Goal: Information Seeking & Learning: Learn about a topic

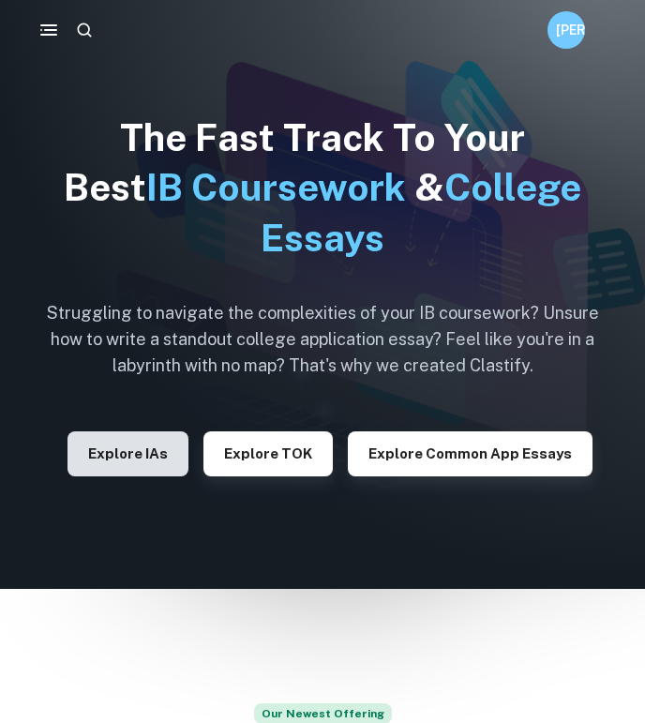
click at [159, 448] on button "Explore IAs" at bounding box center [127, 453] width 121 height 45
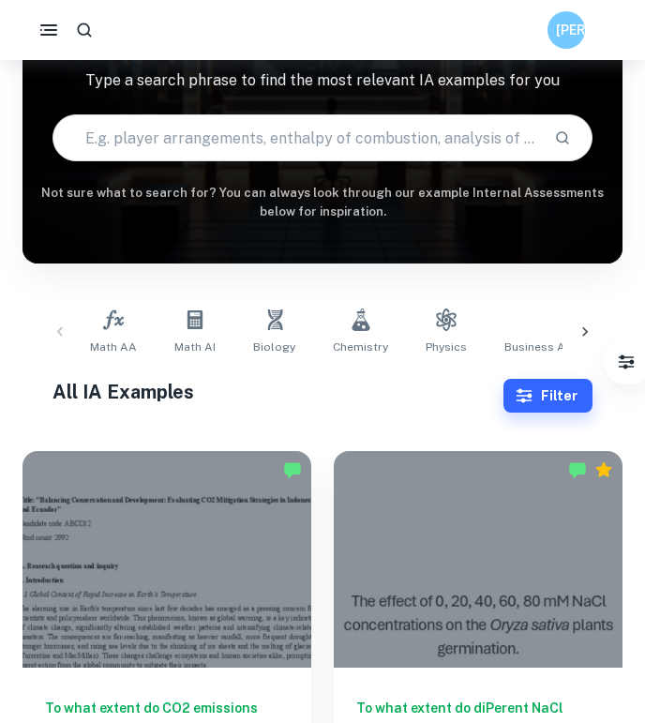
scroll to position [148, 0]
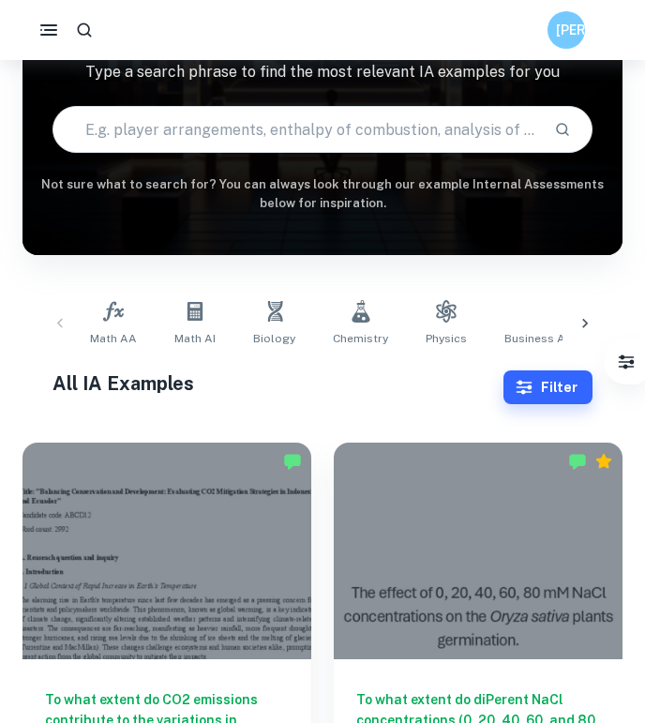
click at [299, 127] on input "text" at bounding box center [296, 129] width 486 height 52
type input "psychology"
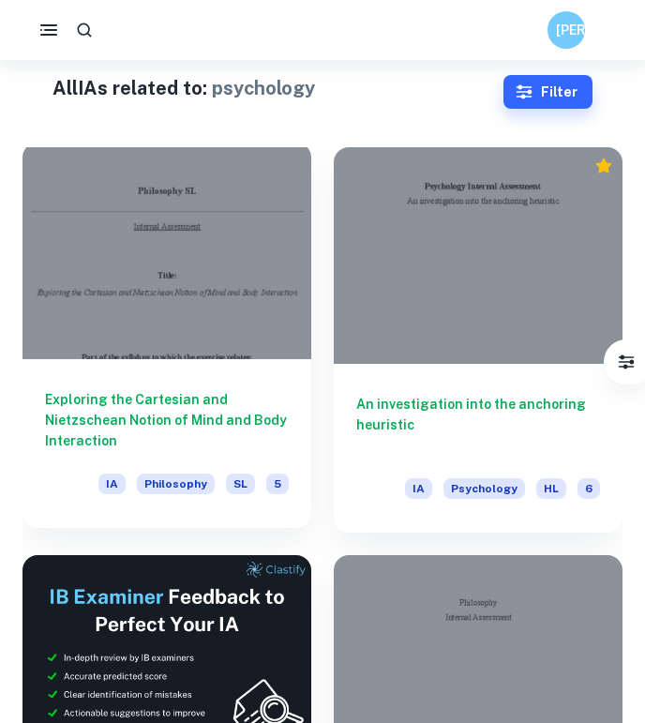
scroll to position [456, 0]
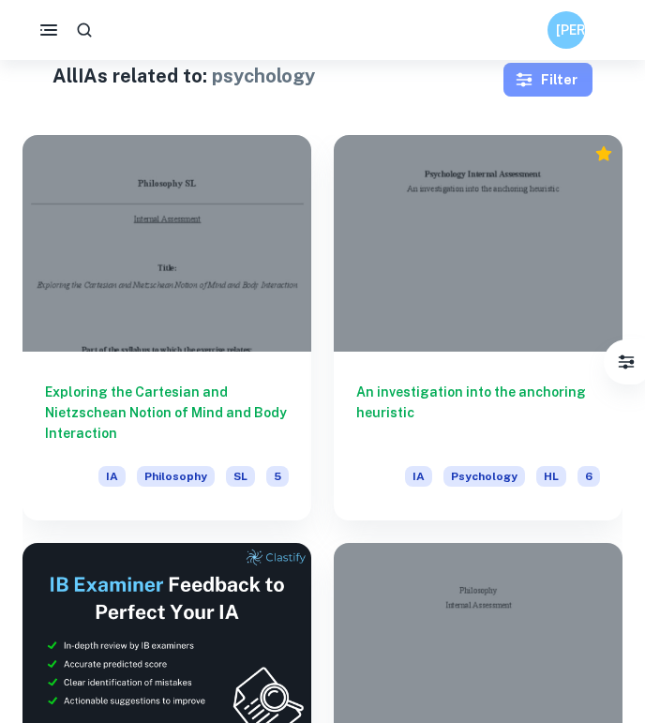
click at [553, 71] on button "Filter" at bounding box center [547, 80] width 89 height 34
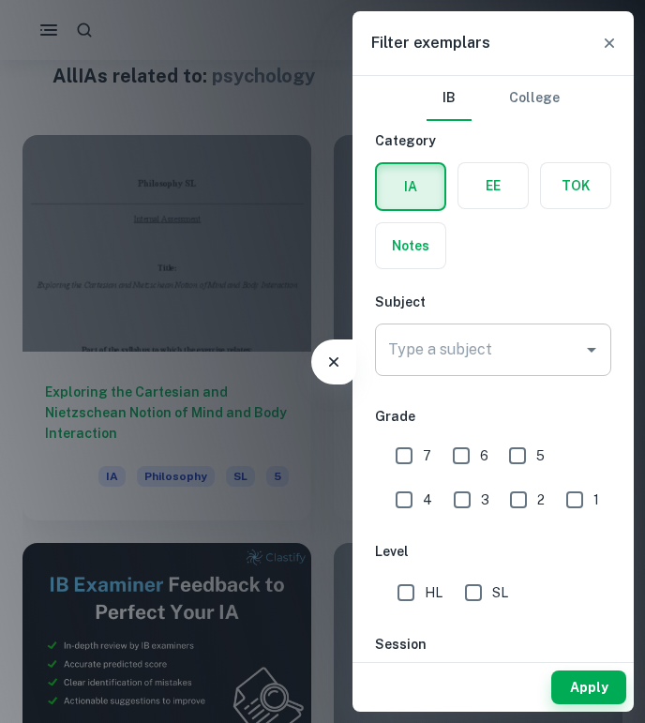
click at [493, 332] on input "Type a subject" at bounding box center [478, 350] width 191 height 36
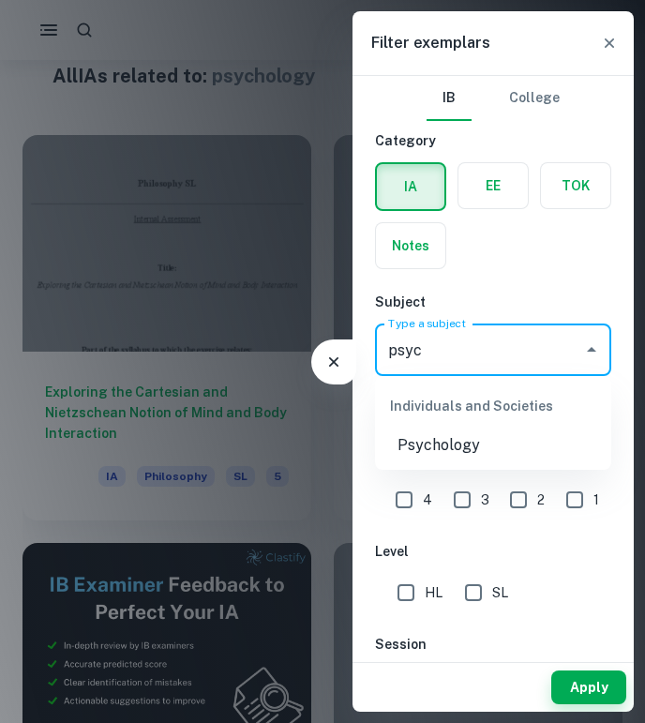
click at [517, 442] on li "Psychology" at bounding box center [493, 445] width 236 height 34
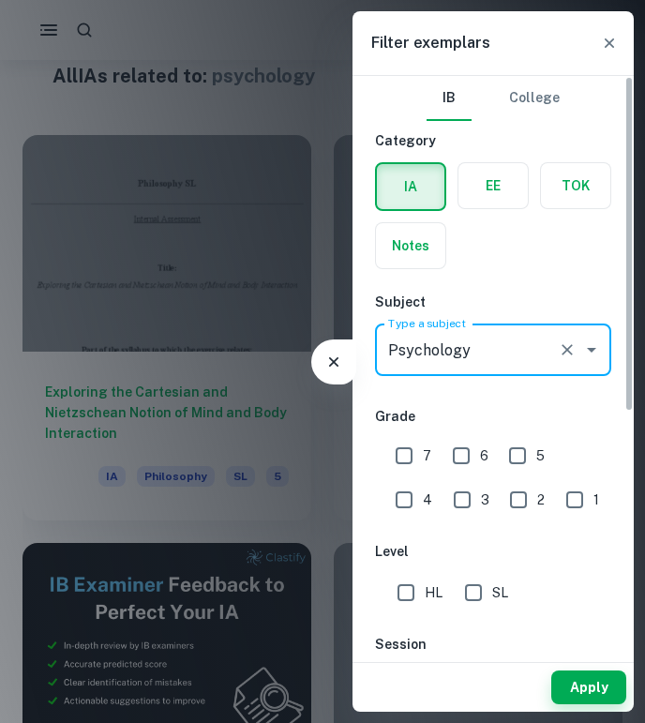
type input "Psychology"
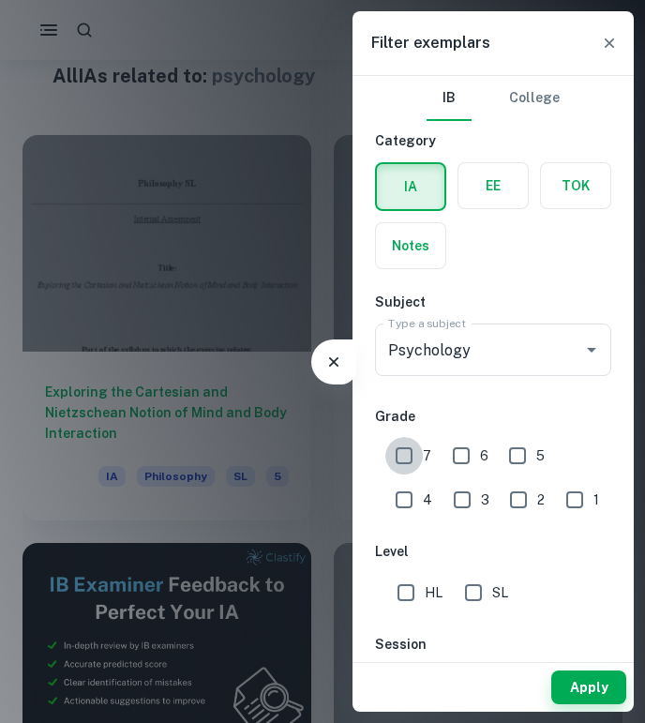
click at [406, 458] on input "7" at bounding box center [403, 455] width 37 height 37
checkbox input "true"
click at [412, 586] on input "HL" at bounding box center [405, 592] width 37 height 37
checkbox input "true"
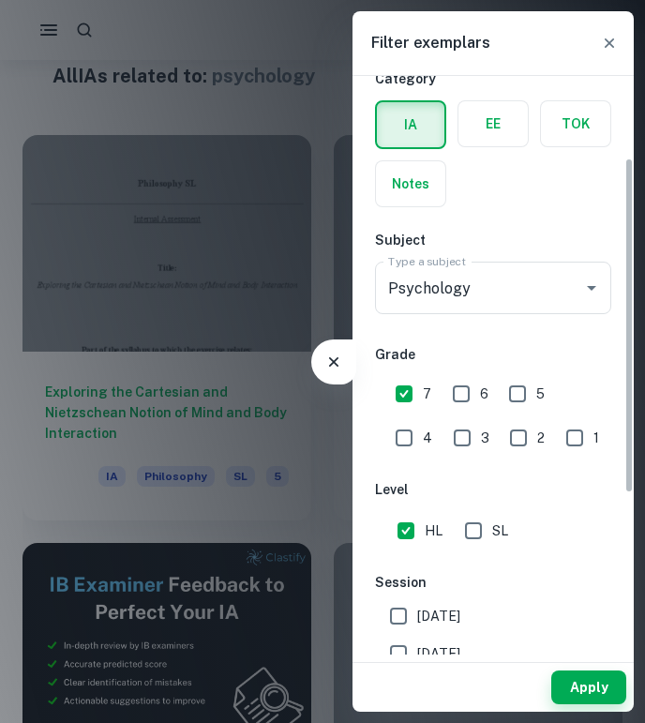
scroll to position [142, 0]
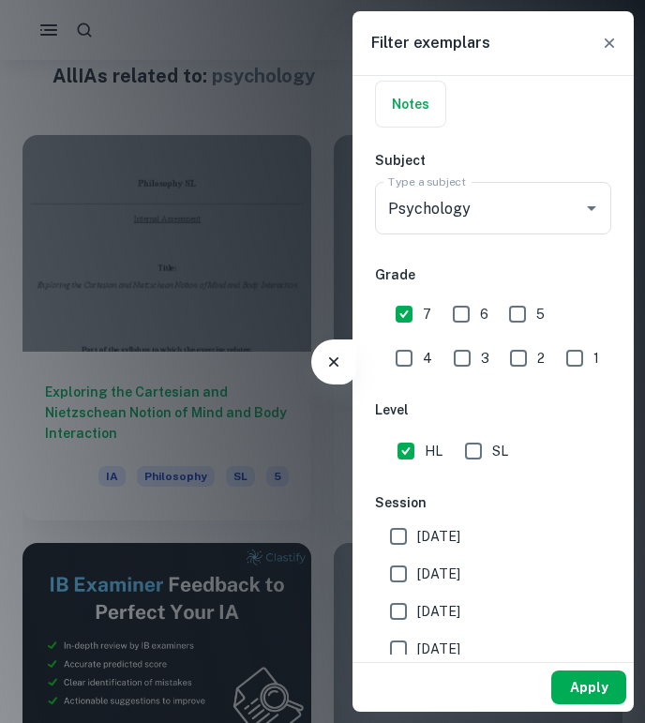
click at [589, 681] on button "Apply" at bounding box center [588, 687] width 75 height 34
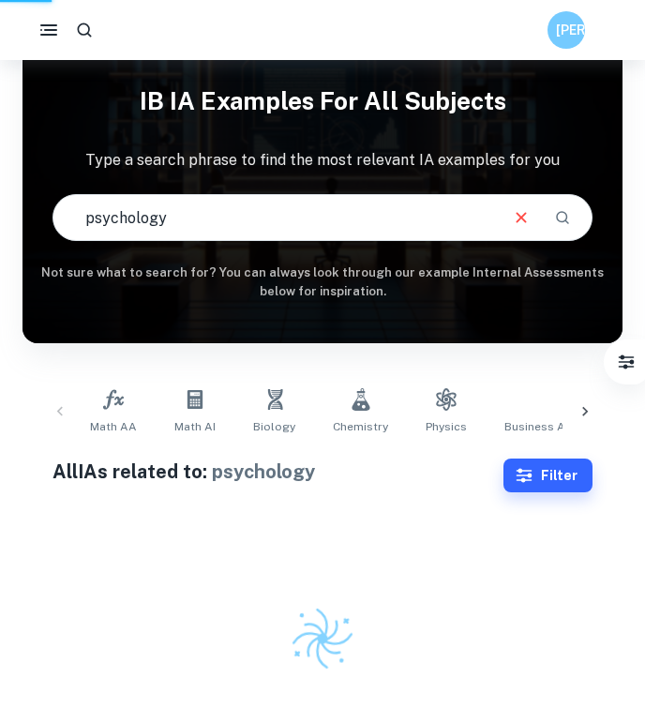
scroll to position [60, 0]
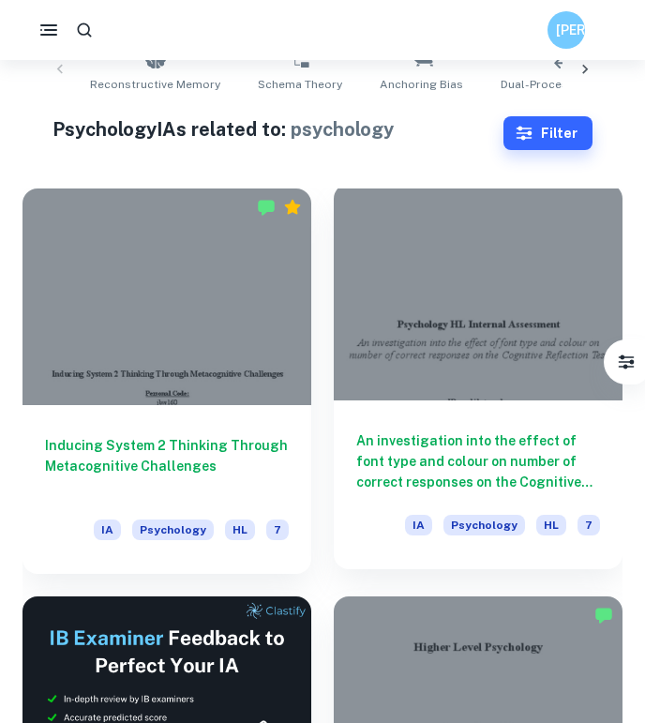
scroll to position [396, 0]
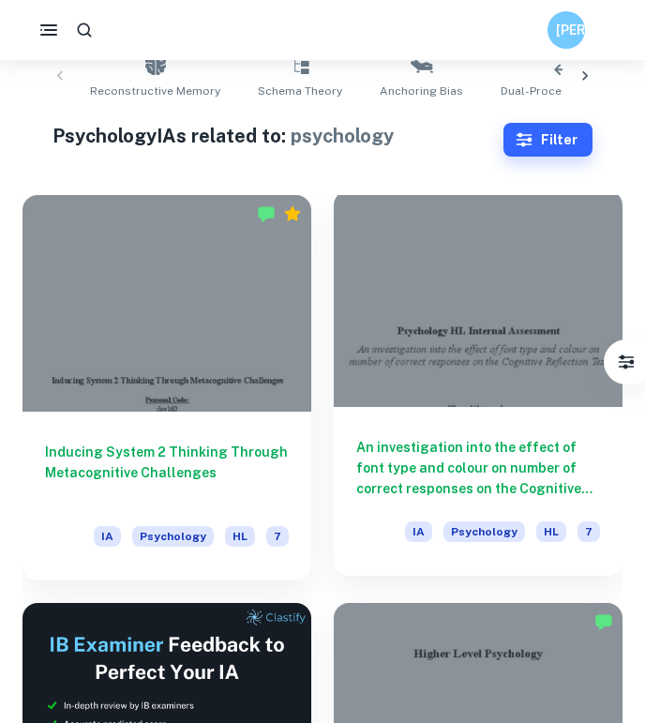
click at [443, 346] on div at bounding box center [478, 298] width 289 height 217
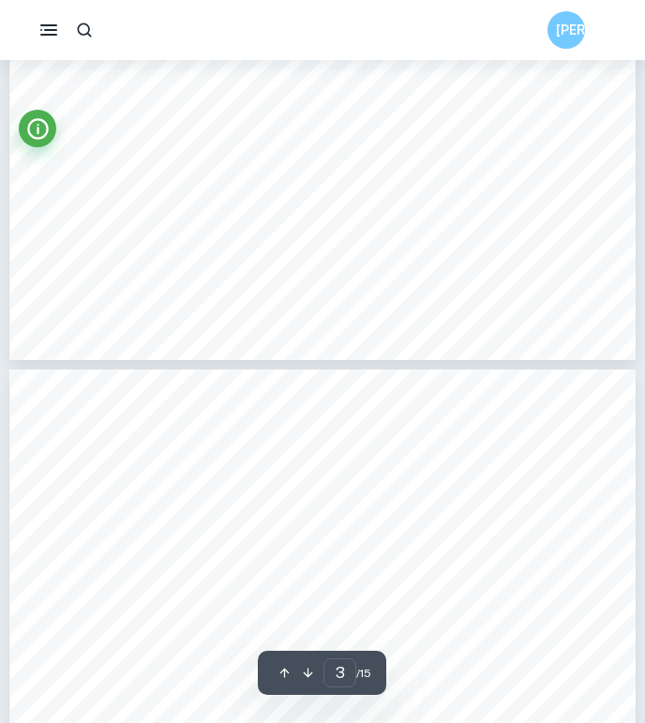
type input "4"
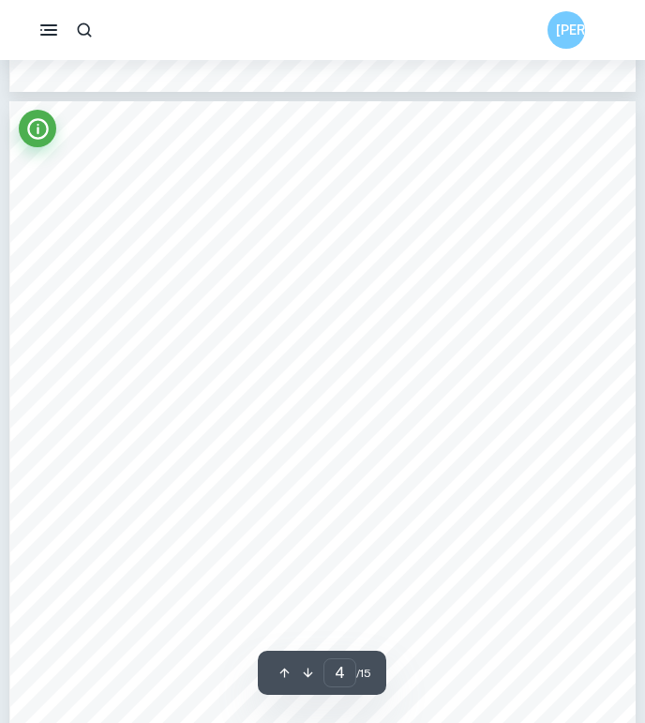
scroll to position [2640, 0]
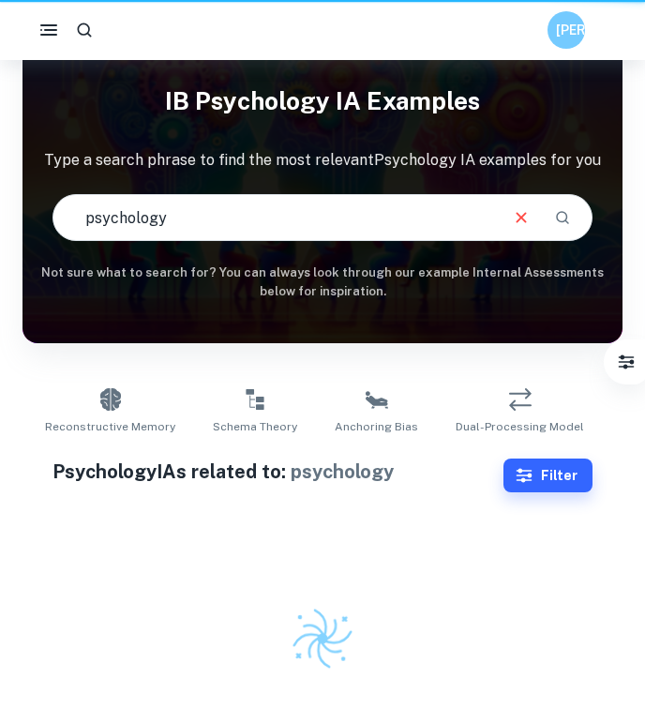
scroll to position [60, 0]
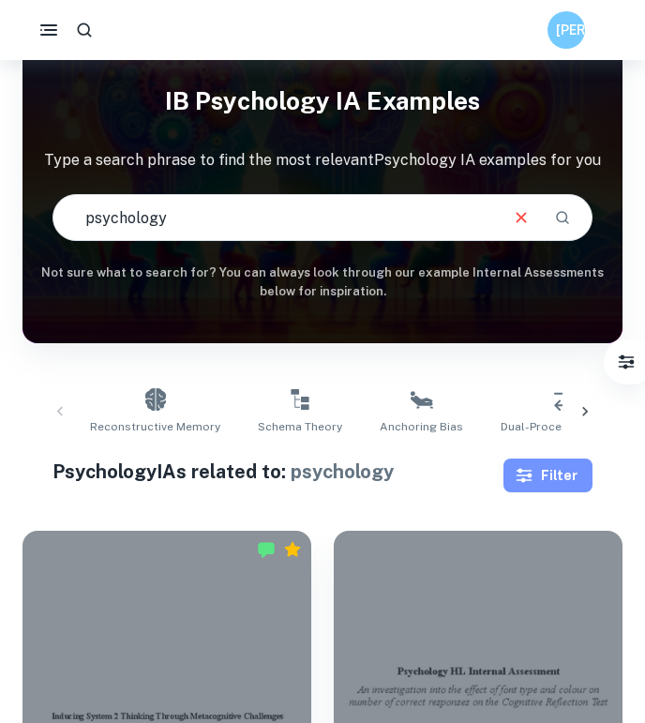
click at [567, 472] on button "Filter" at bounding box center [547, 475] width 89 height 34
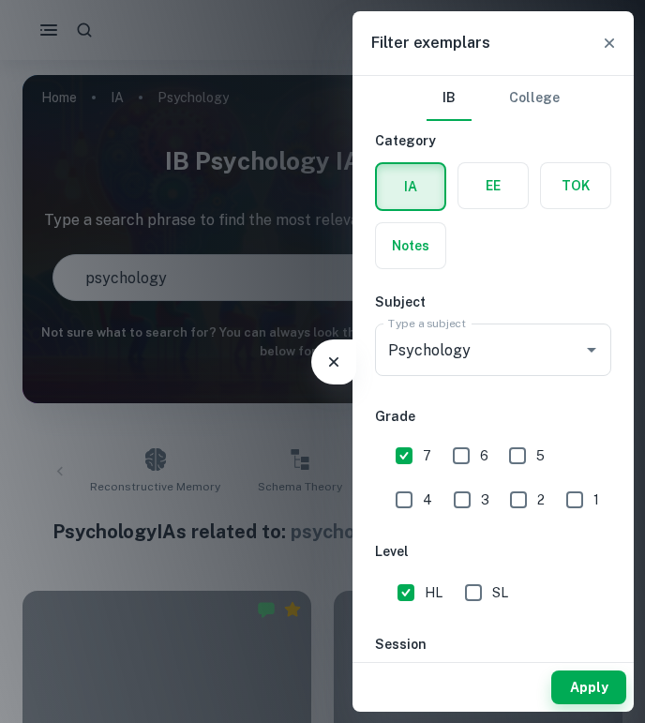
click at [448, 173] on div "EE" at bounding box center [487, 181] width 82 height 60
click at [461, 173] on label "button" at bounding box center [492, 185] width 69 height 45
click at [0, 0] on input "radio" at bounding box center [0, 0] width 0 height 0
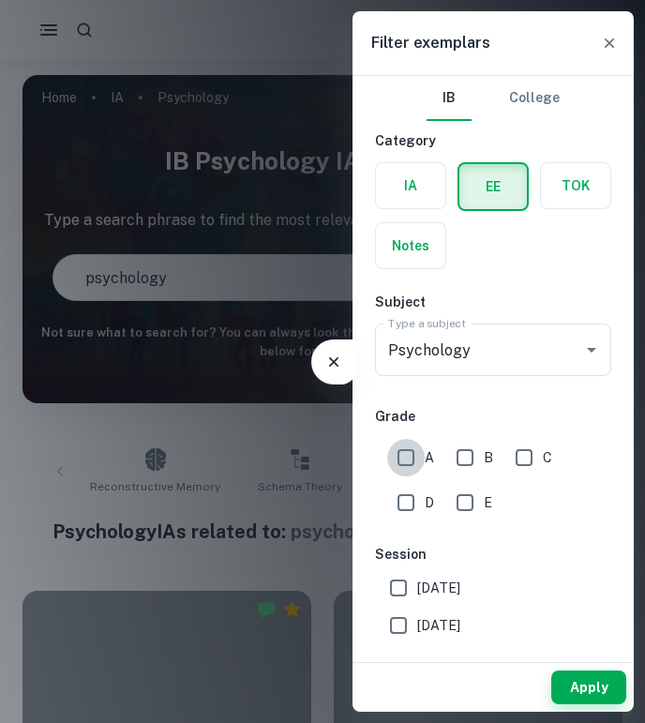
click at [411, 449] on input "A" at bounding box center [405, 457] width 37 height 37
checkbox input "true"
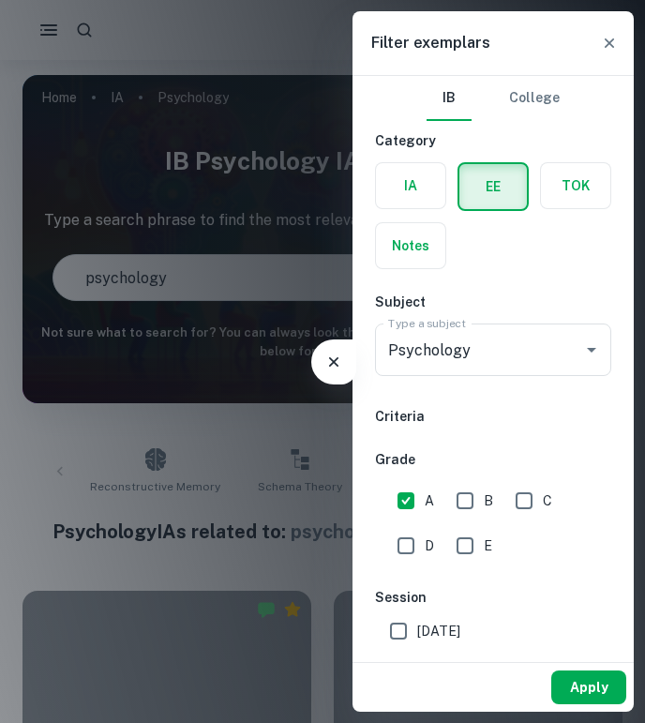
click at [590, 680] on button "Apply" at bounding box center [588, 687] width 75 height 34
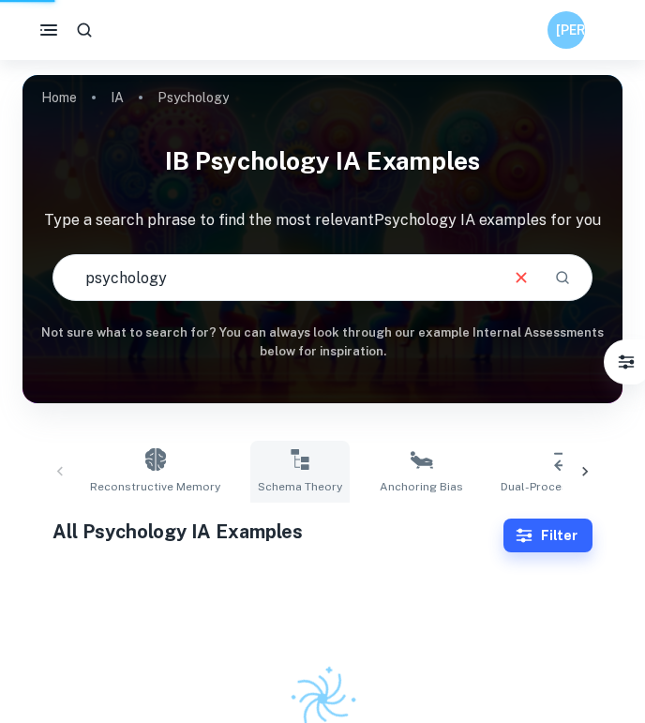
scroll to position [60, 0]
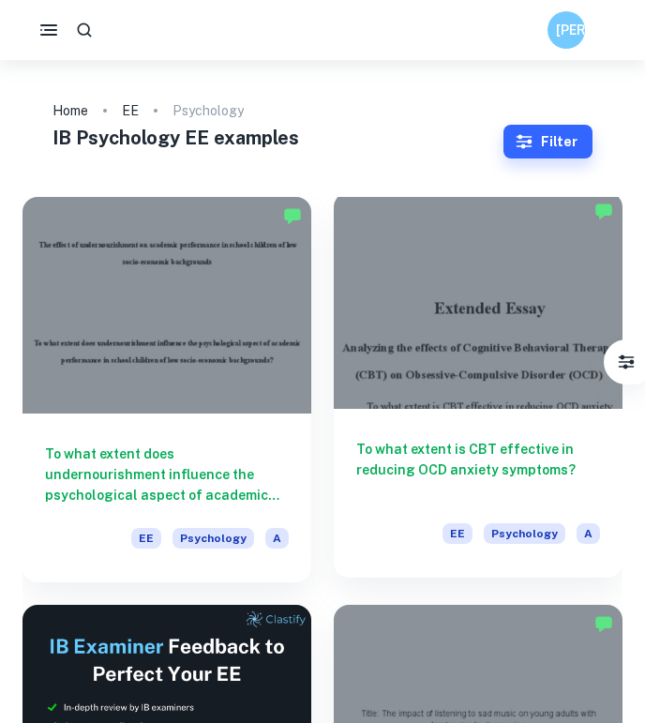
click at [559, 436] on div "To what extent is CBT effective in reducing OCD anxiety symptoms? EE Psychology…" at bounding box center [478, 493] width 289 height 169
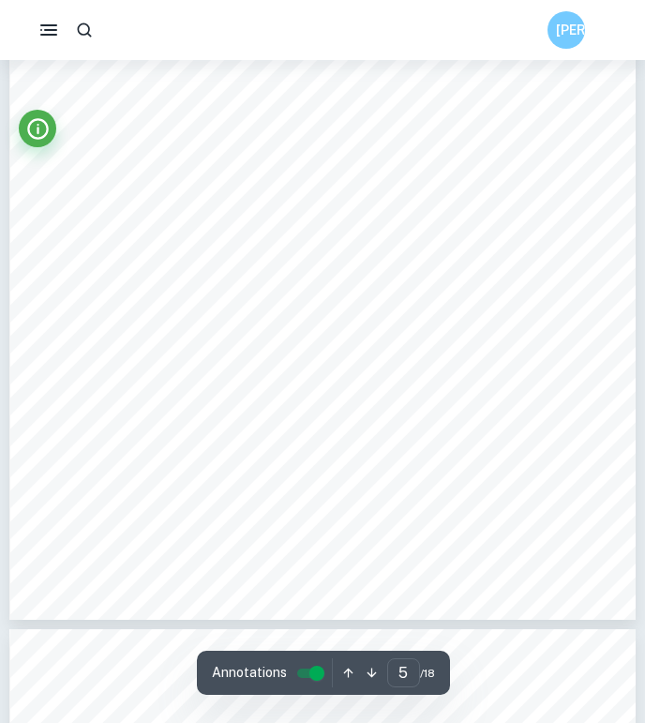
scroll to position [3764, 0]
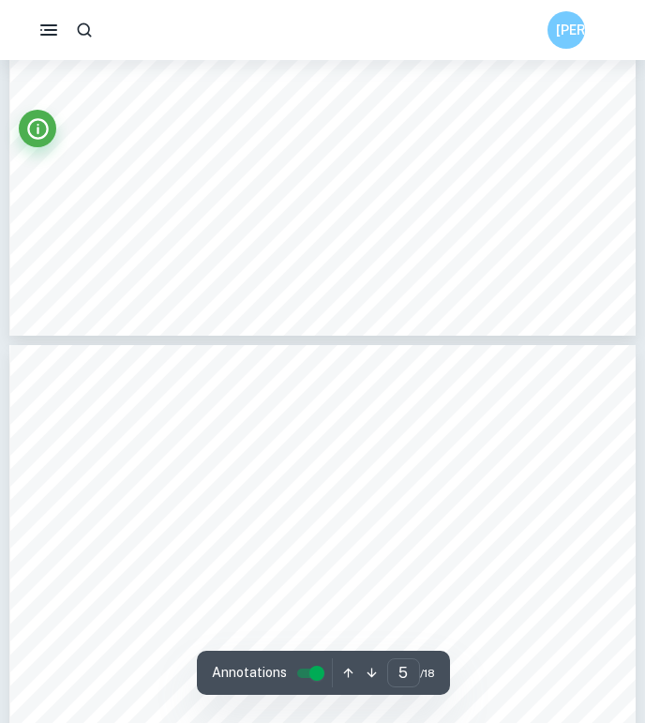
type input "6"
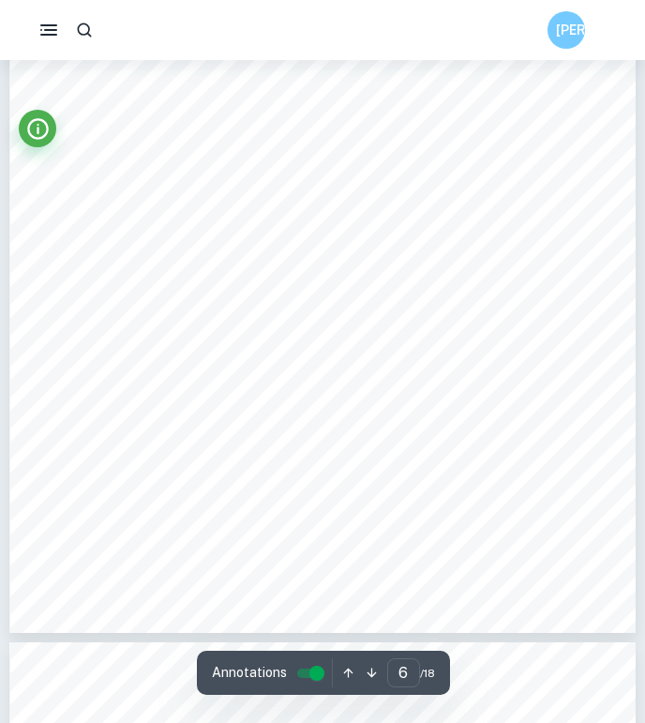
scroll to position [4528, 0]
